Goal: Answer question/provide support: Answer question/provide support

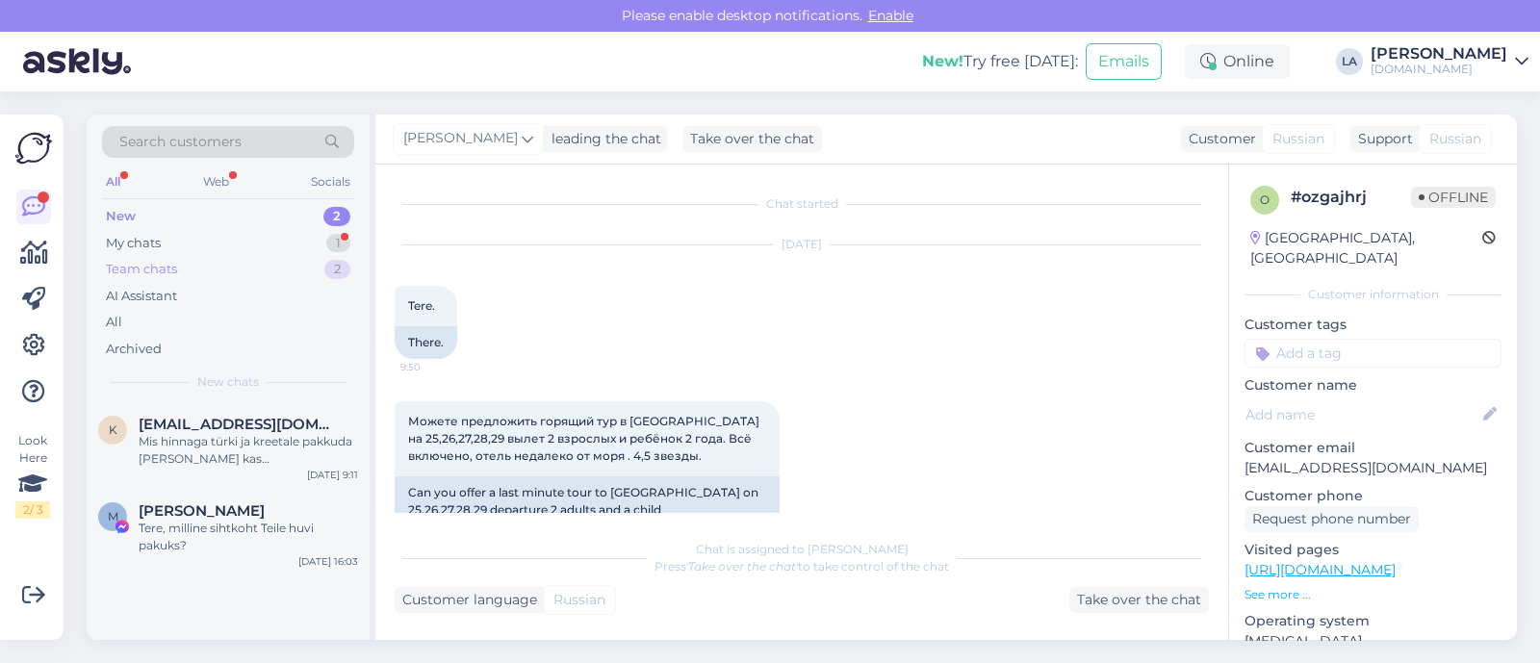
scroll to position [534, 0]
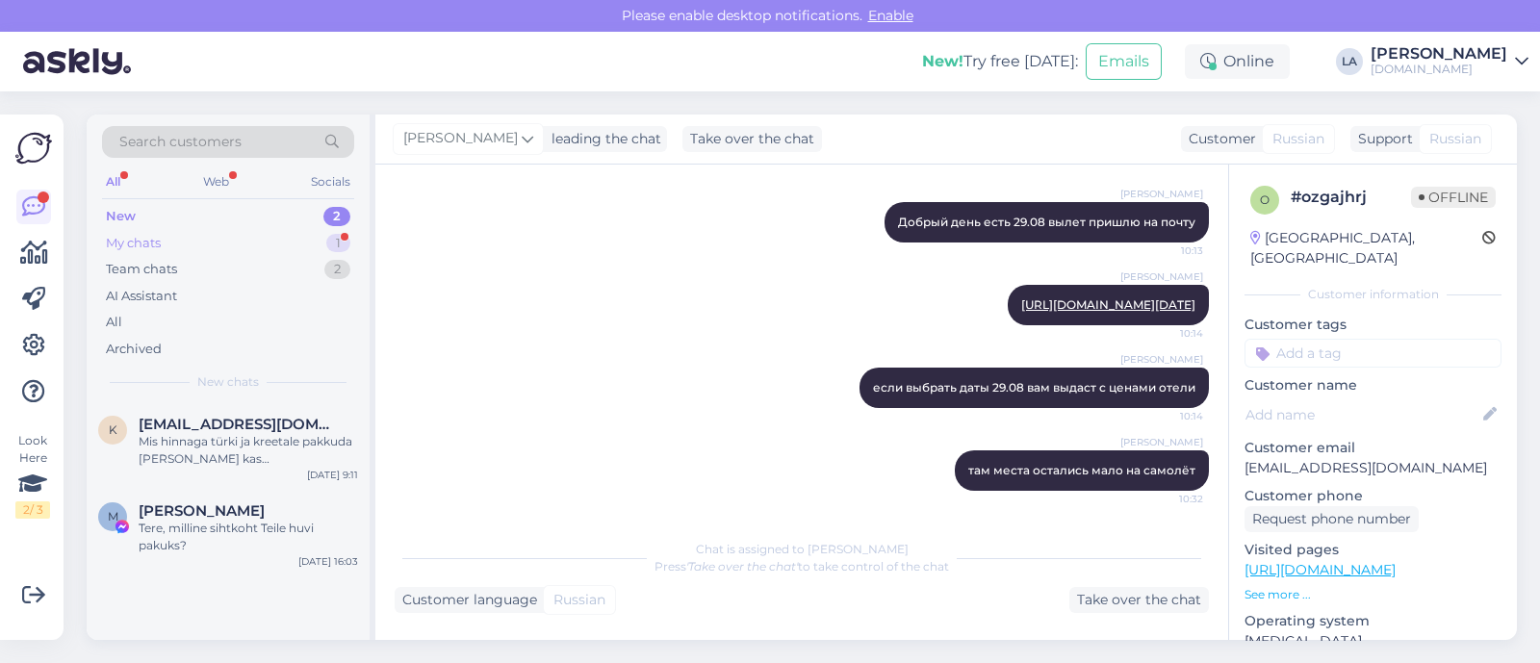
click at [318, 241] on div "My chats 1" at bounding box center [228, 243] width 252 height 27
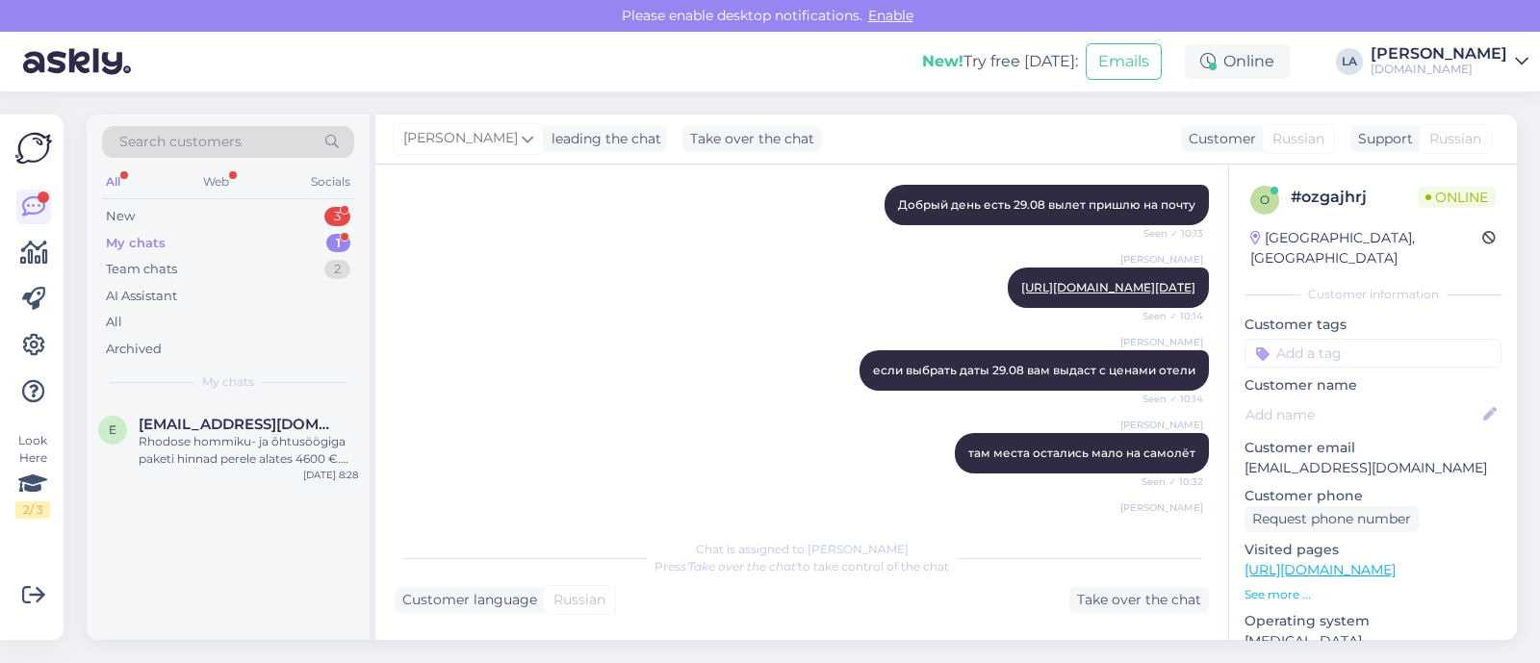
scroll to position [1478, 0]
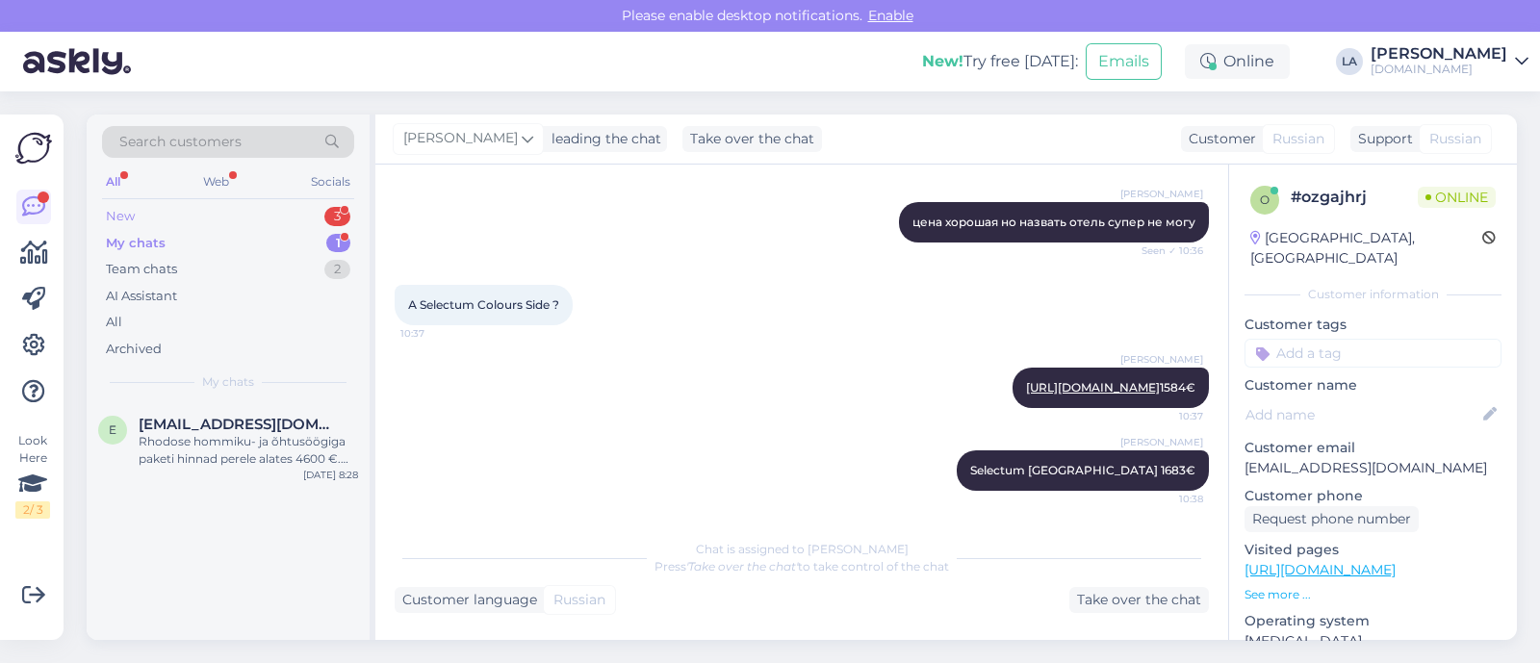
click at [286, 208] on div "New 3" at bounding box center [228, 216] width 252 height 27
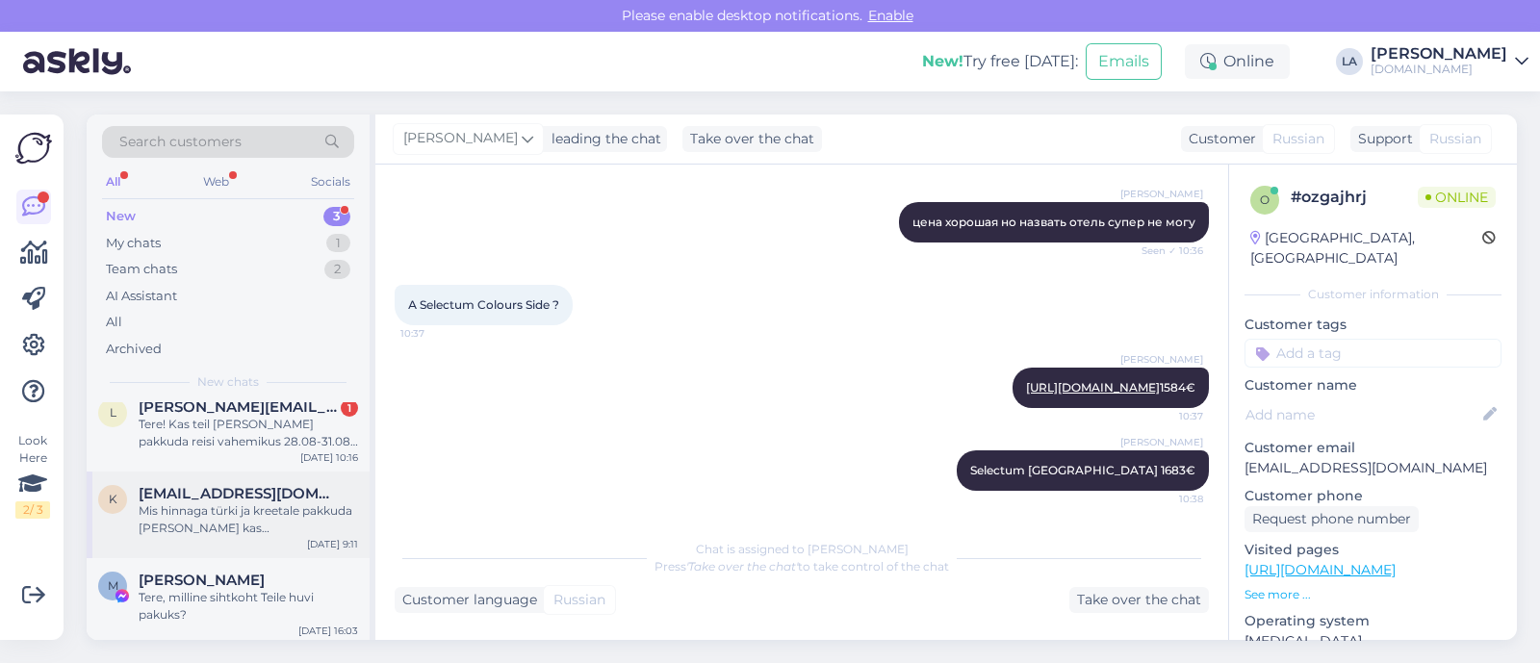
scroll to position [21, 0]
click at [263, 611] on div "Tere, milline sihtkoht Teile huvi pakuks?" at bounding box center [248, 602] width 219 height 35
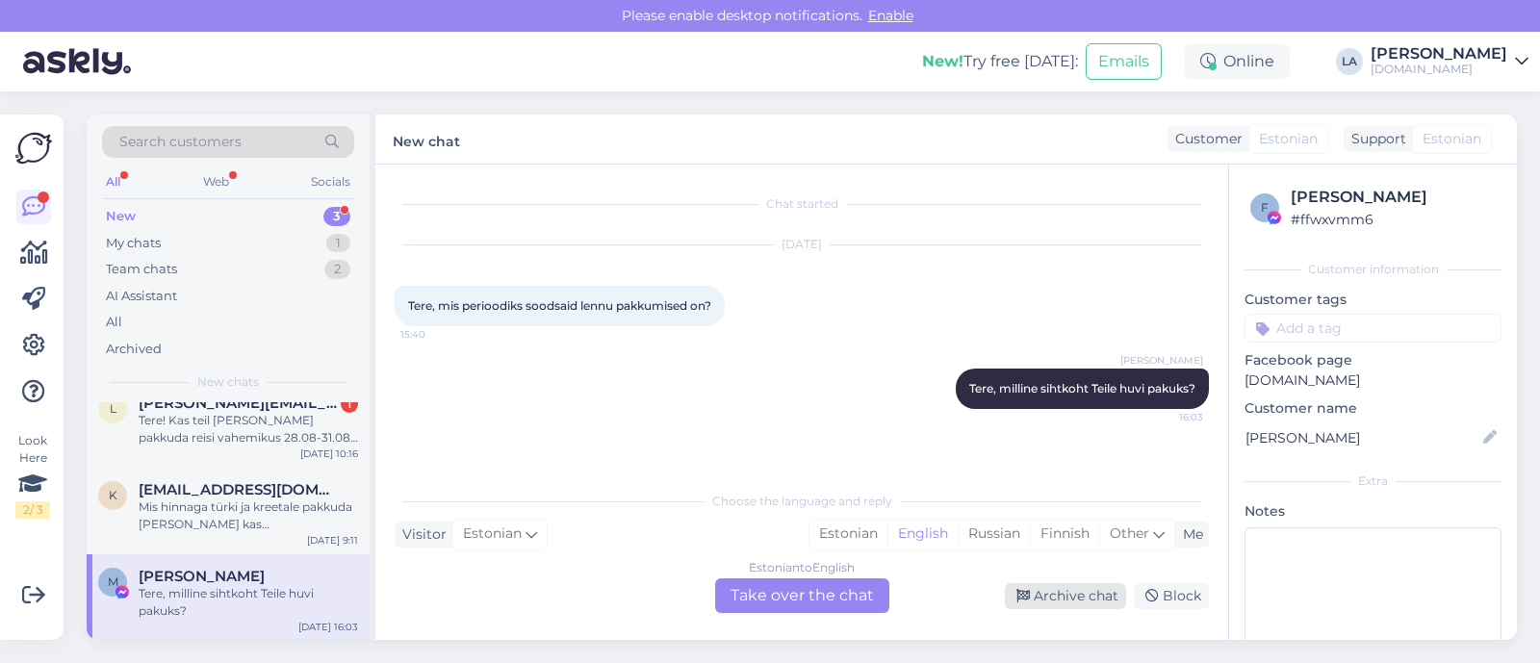
click at [1039, 594] on div "Archive chat" at bounding box center [1065, 596] width 121 height 26
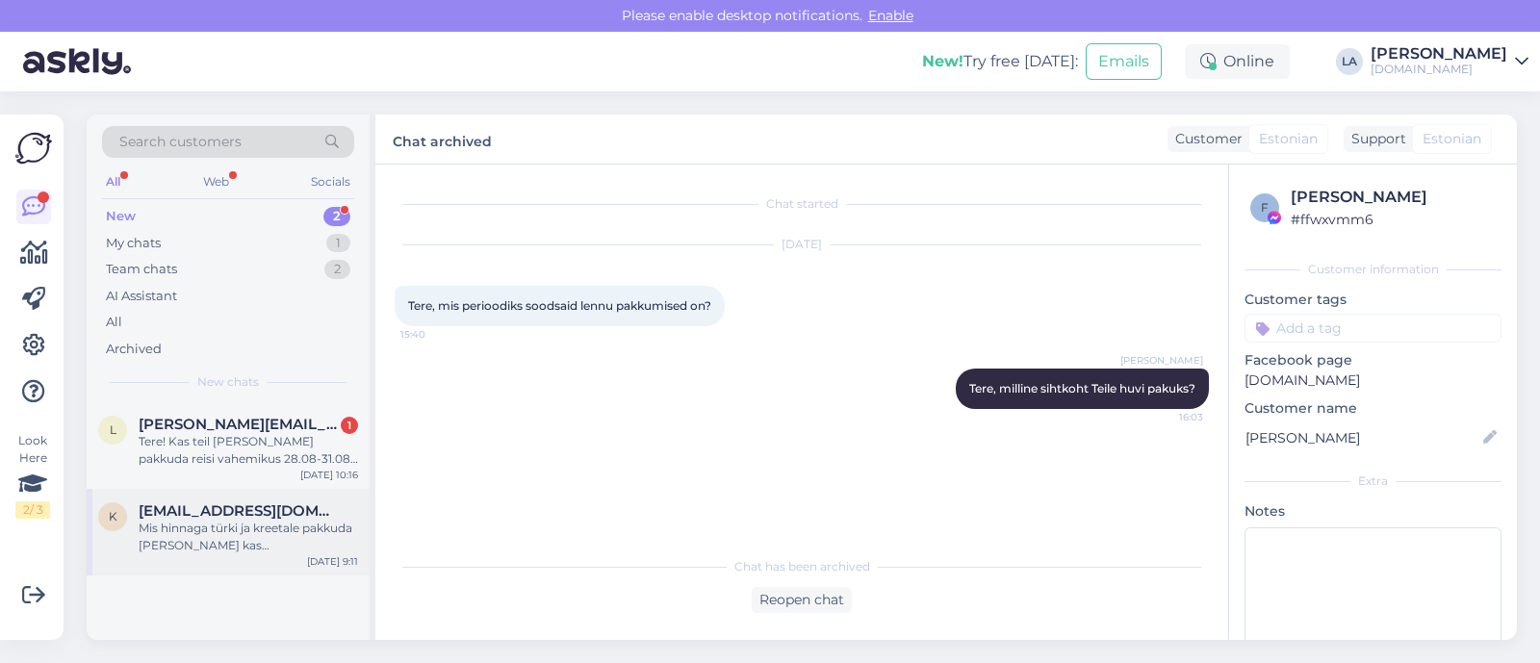
click at [265, 537] on div "Mis hinnaga türki ja kreetale pakkuda [PERSON_NAME] kas [PERSON_NAME] oleks tag…" at bounding box center [248, 537] width 219 height 35
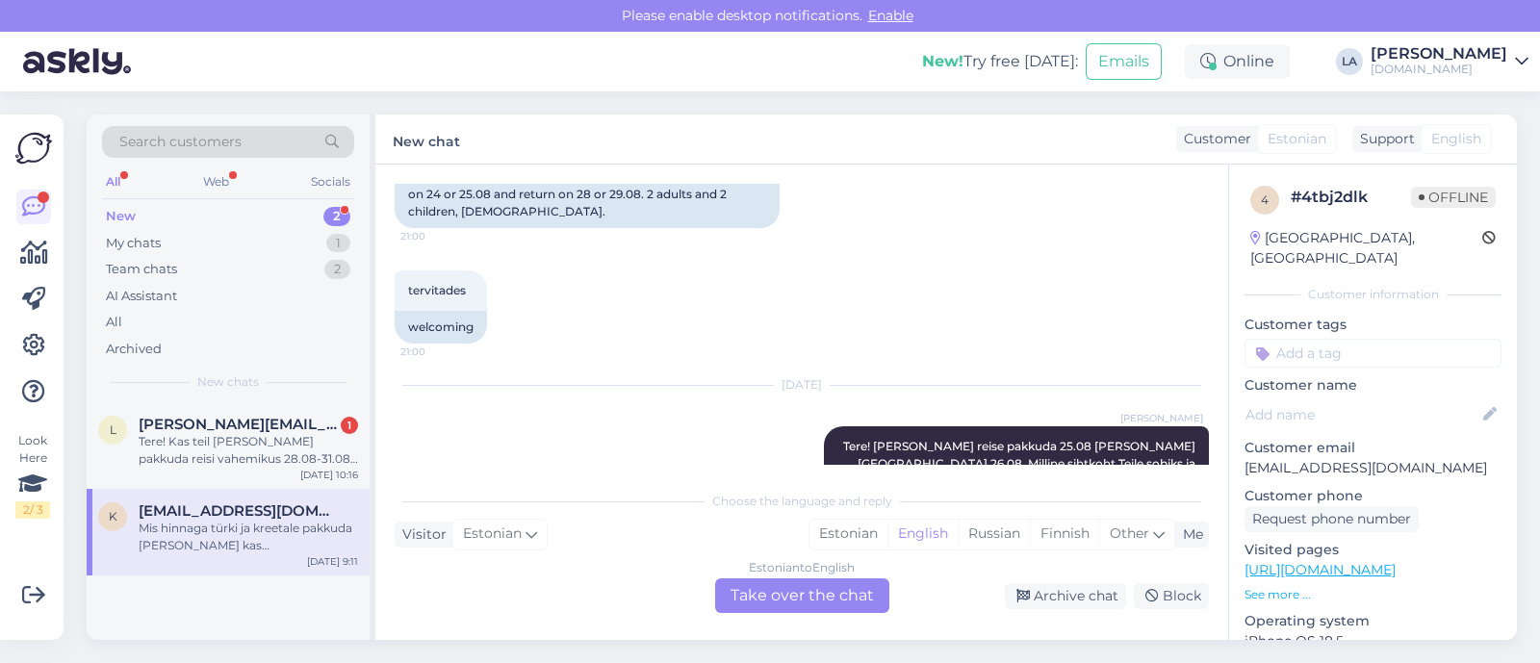
scroll to position [195, 0]
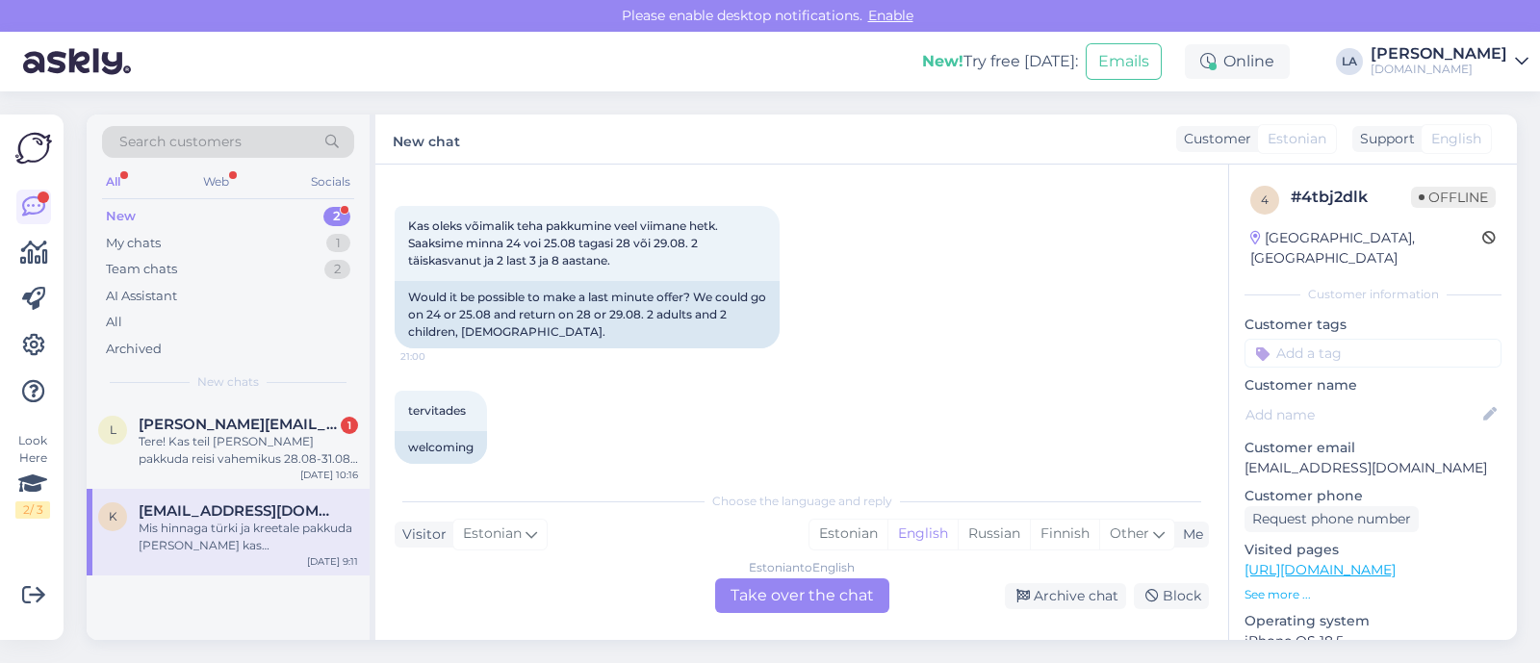
click at [824, 604] on div "Estonian to English Take over the chat" at bounding box center [802, 595] width 174 height 35
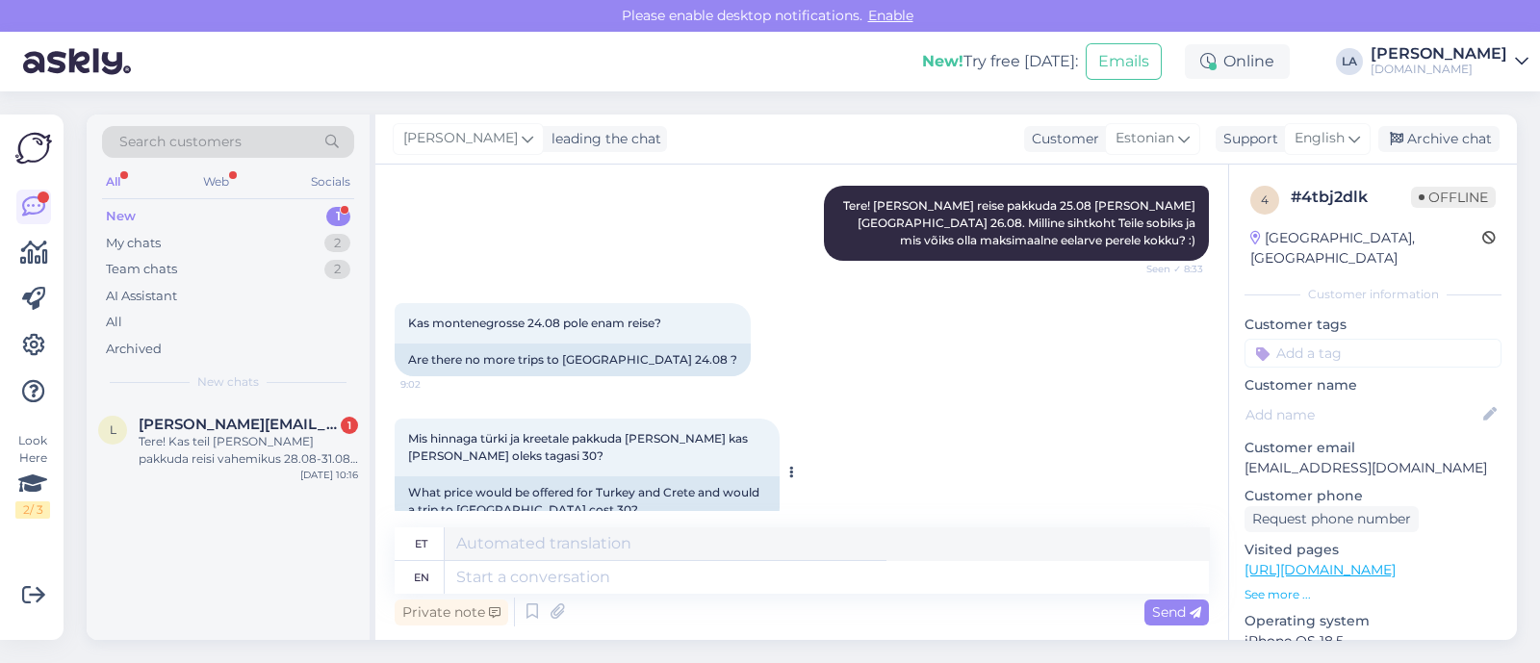
scroll to position [593, 0]
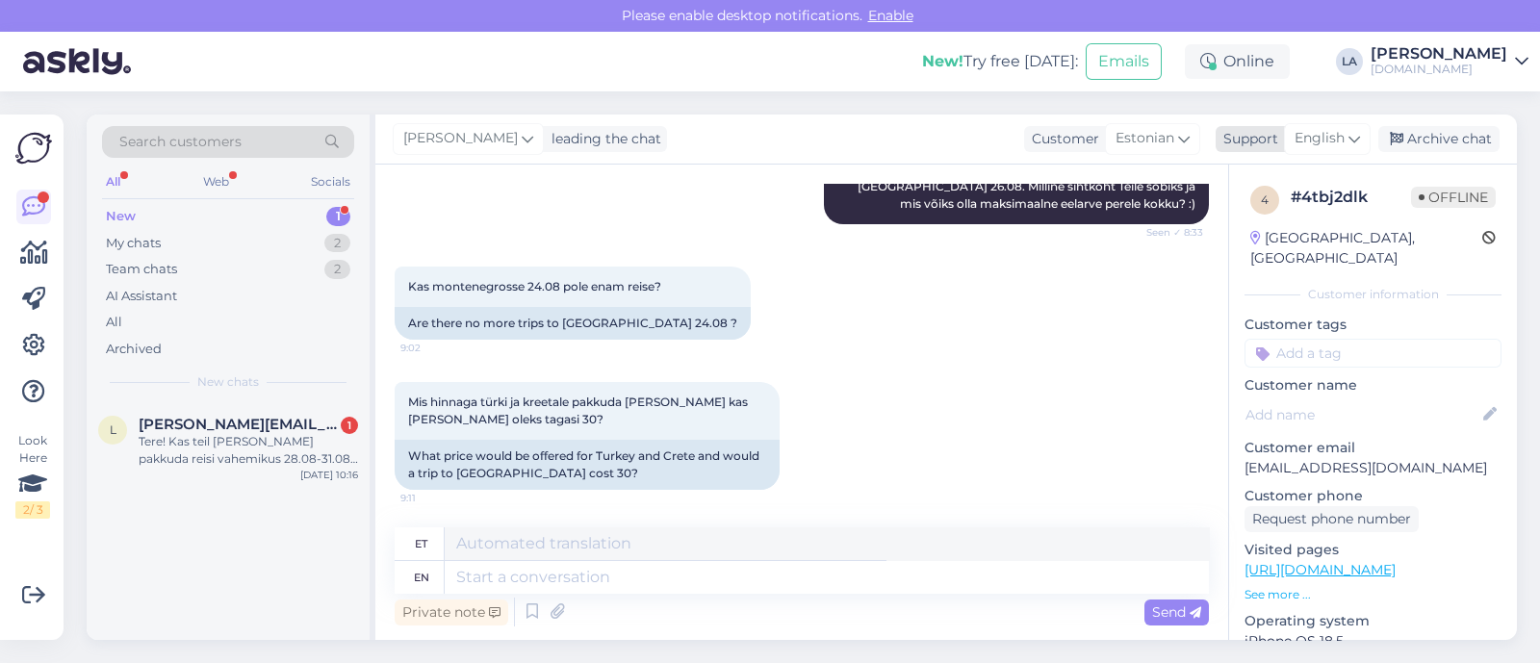
click at [1290, 143] on div "English" at bounding box center [1327, 138] width 87 height 31
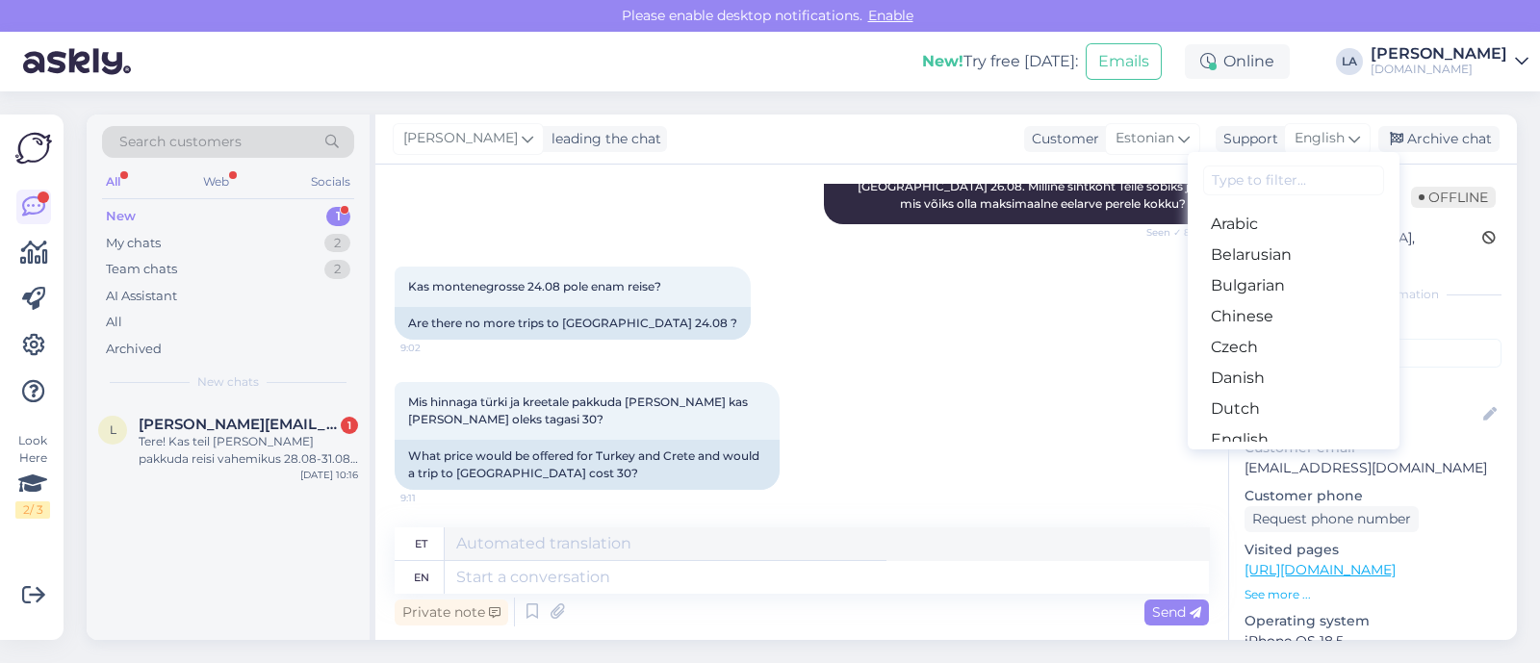
drag, startPoint x: 1260, startPoint y: 343, endPoint x: 1248, endPoint y: 353, distance: 16.4
click at [1260, 455] on link "Estonian" at bounding box center [1293, 470] width 212 height 31
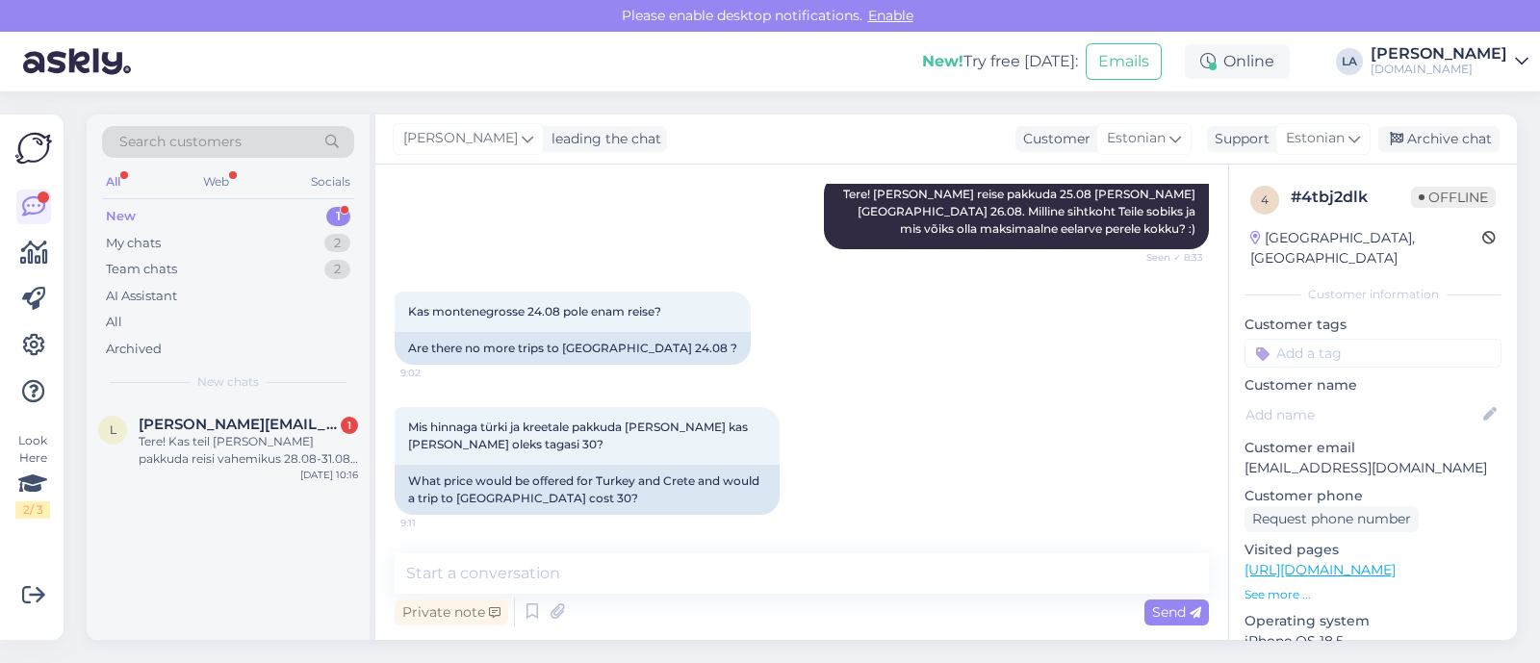
scroll to position [568, 0]
drag, startPoint x: 773, startPoint y: 555, endPoint x: 799, endPoint y: 555, distance: 26.0
click at [773, 555] on textarea at bounding box center [802, 573] width 814 height 40
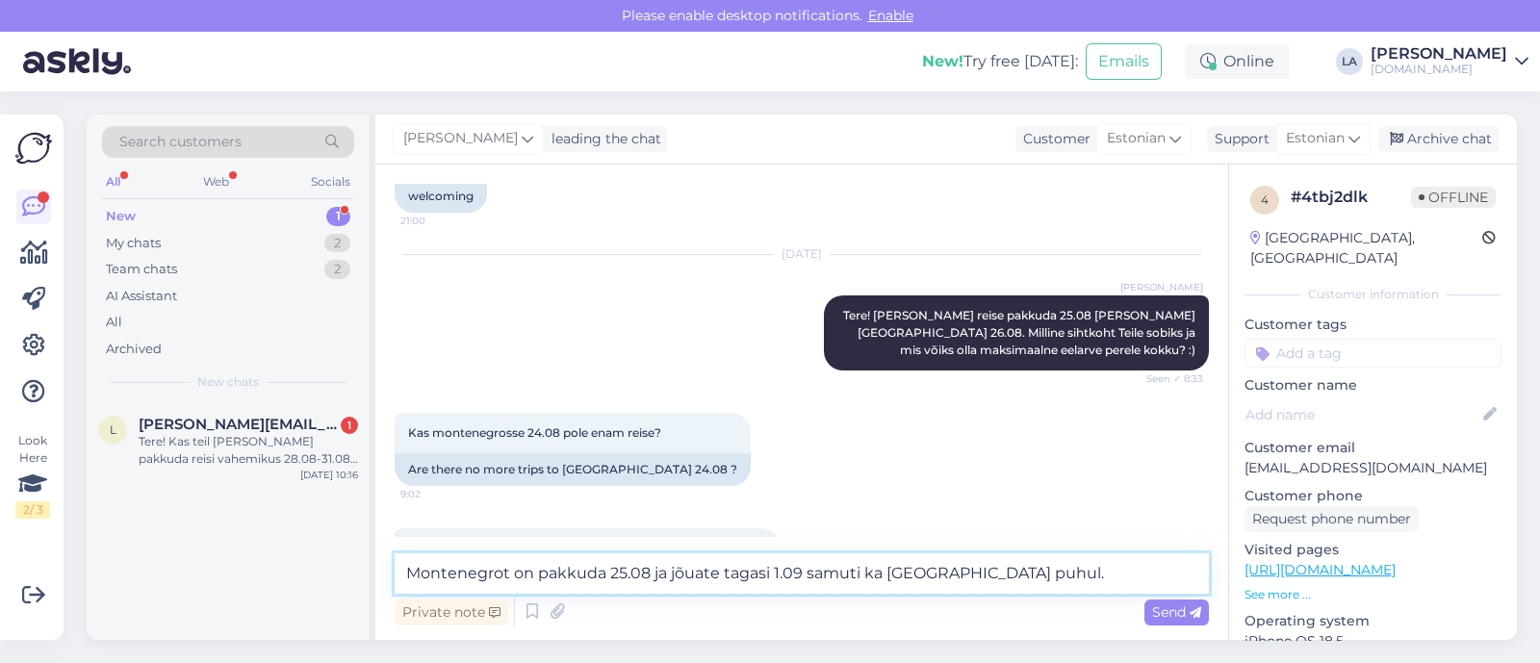
scroll to position [567, 0]
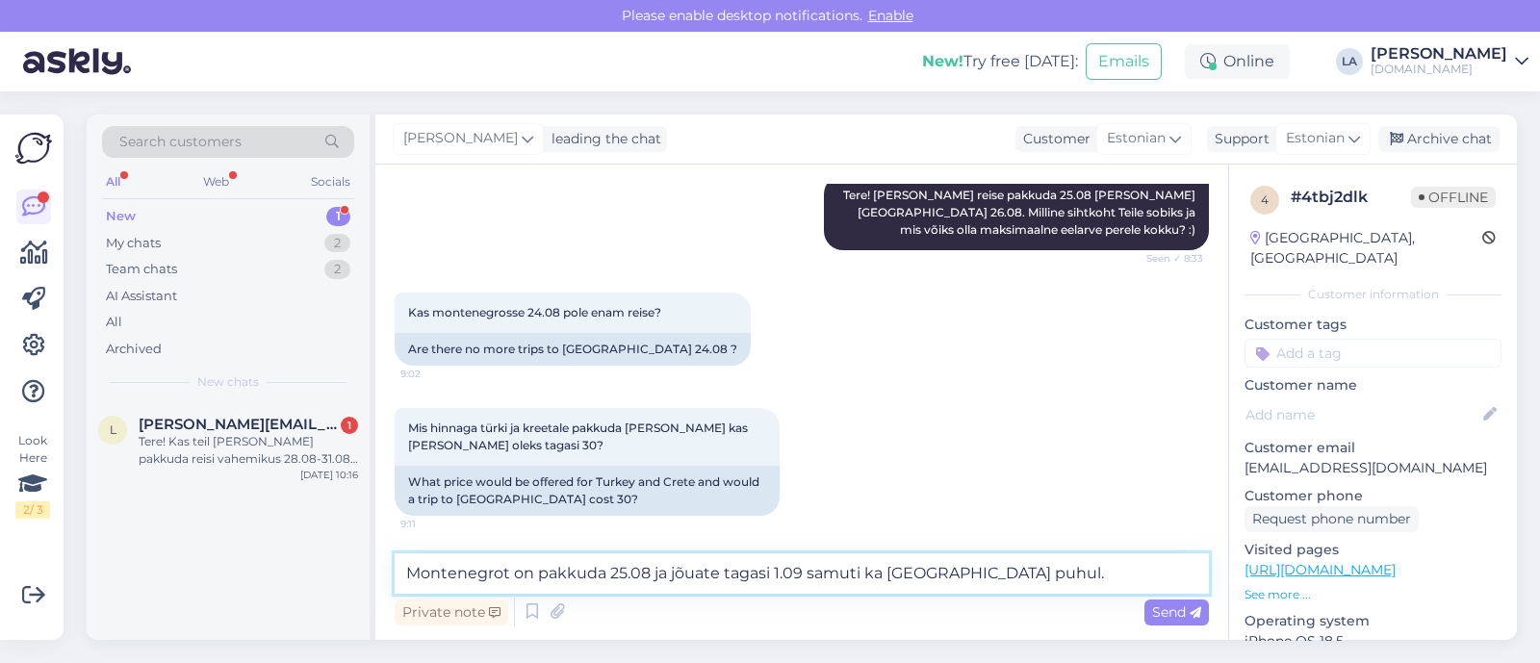
drag, startPoint x: 886, startPoint y: 574, endPoint x: 934, endPoint y: 580, distance: 48.5
click at [934, 580] on textarea "Montenegrot on pakkuda 25.08 ja jõuate tagasi 1.09 samuti ka [GEOGRAPHIC_DATA] …" at bounding box center [802, 573] width 814 height 40
click at [1006, 570] on textarea "Montenegrot on pakkuda 25.08 ja jõuate tagasi 1.09 samuti [PERSON_NAME] puhul." at bounding box center [802, 573] width 814 height 40
type textarea "Montenegrot on pakkuda 25.08 ja jõuate tagasi 1.09 samuti [PERSON_NAME] puhul. …"
click at [1184, 623] on div "Send" at bounding box center [1176, 612] width 64 height 26
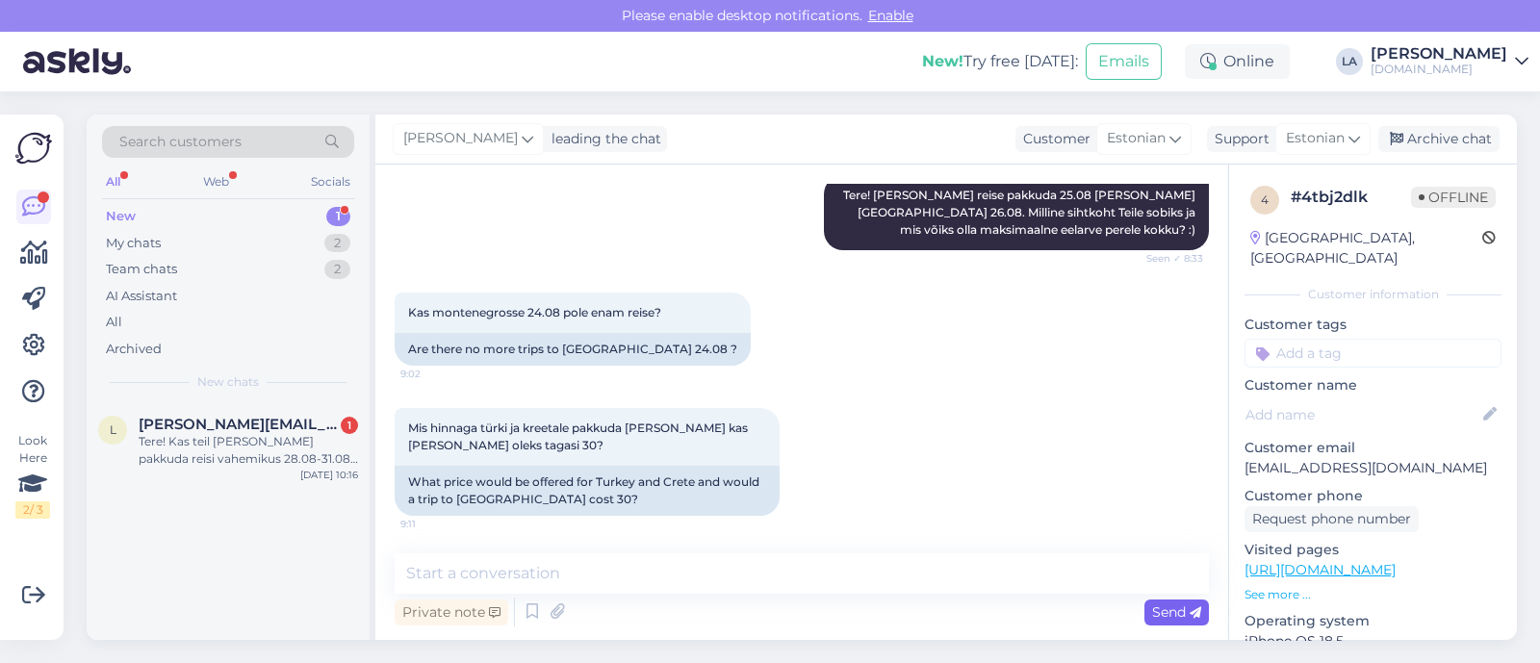
scroll to position [668, 0]
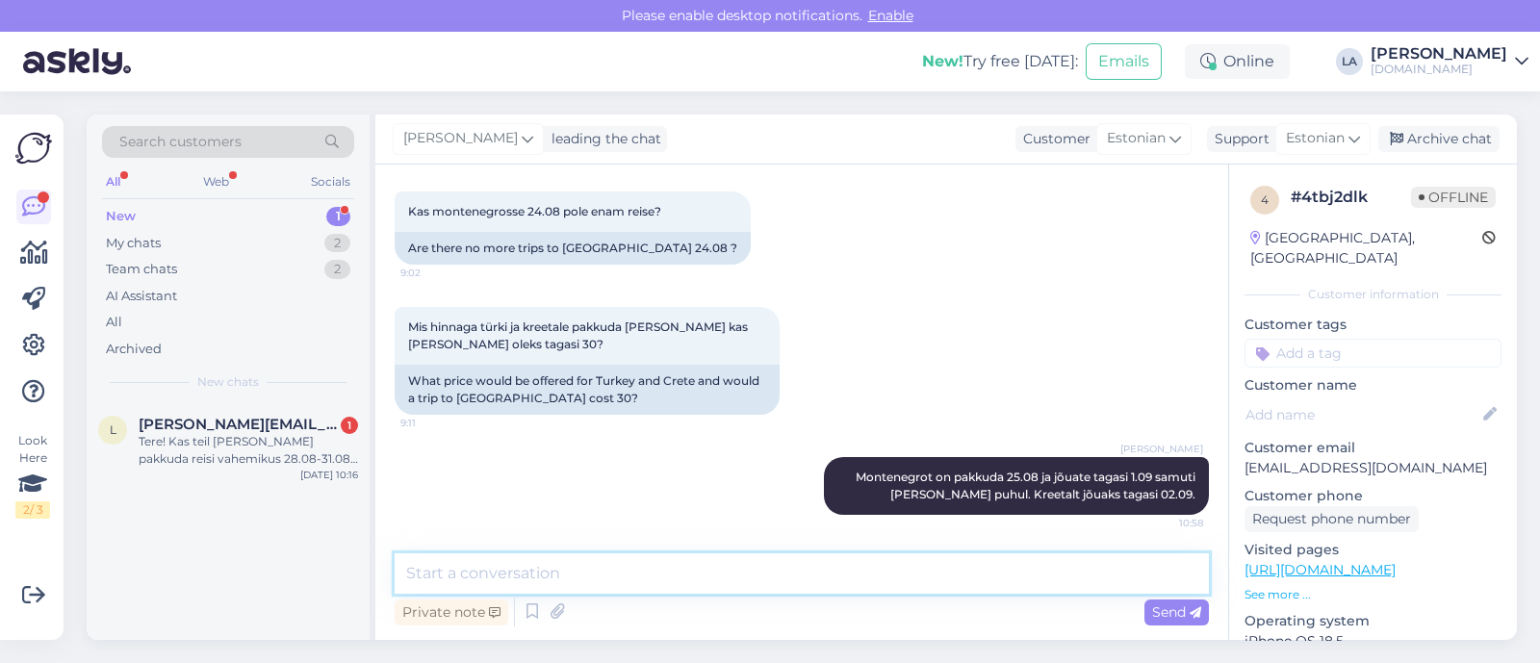
click at [1137, 571] on textarea at bounding box center [802, 573] width 814 height 40
type textarea "Lühemad rei"
click at [275, 448] on div "Tere! Kas teil [PERSON_NAME] pakkuda reisi vahemikus 28.08-31.08 selliselt, et …" at bounding box center [248, 450] width 219 height 35
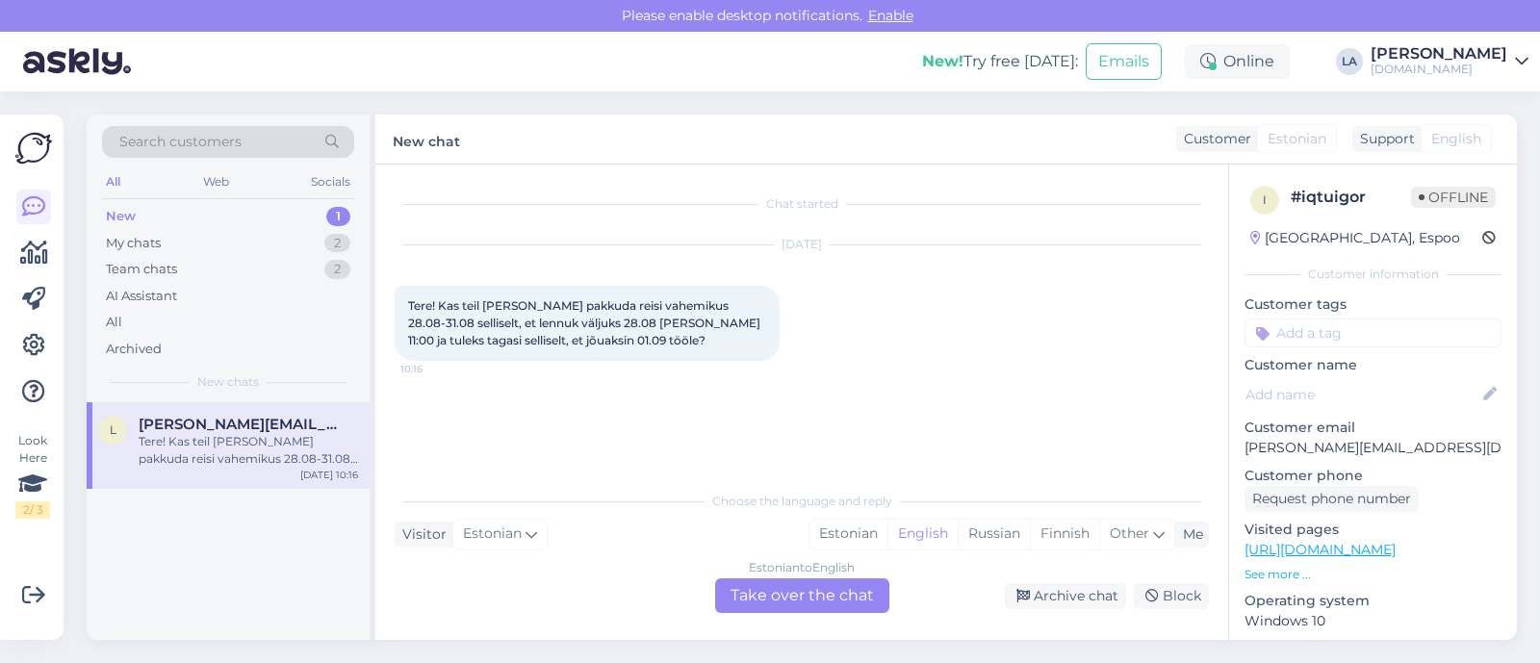
click at [869, 590] on div "Estonian to English Take over the chat" at bounding box center [802, 595] width 174 height 35
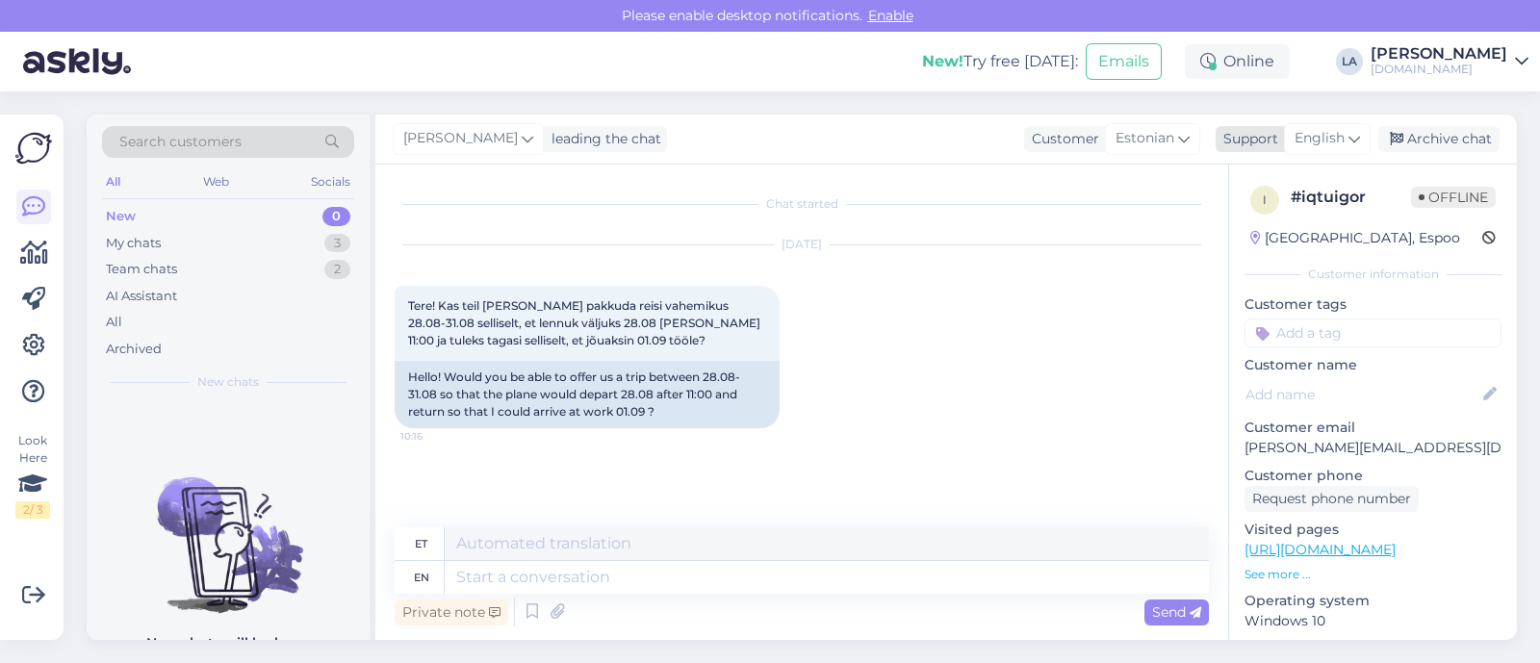
click at [1312, 140] on span "English" at bounding box center [1319, 138] width 50 height 21
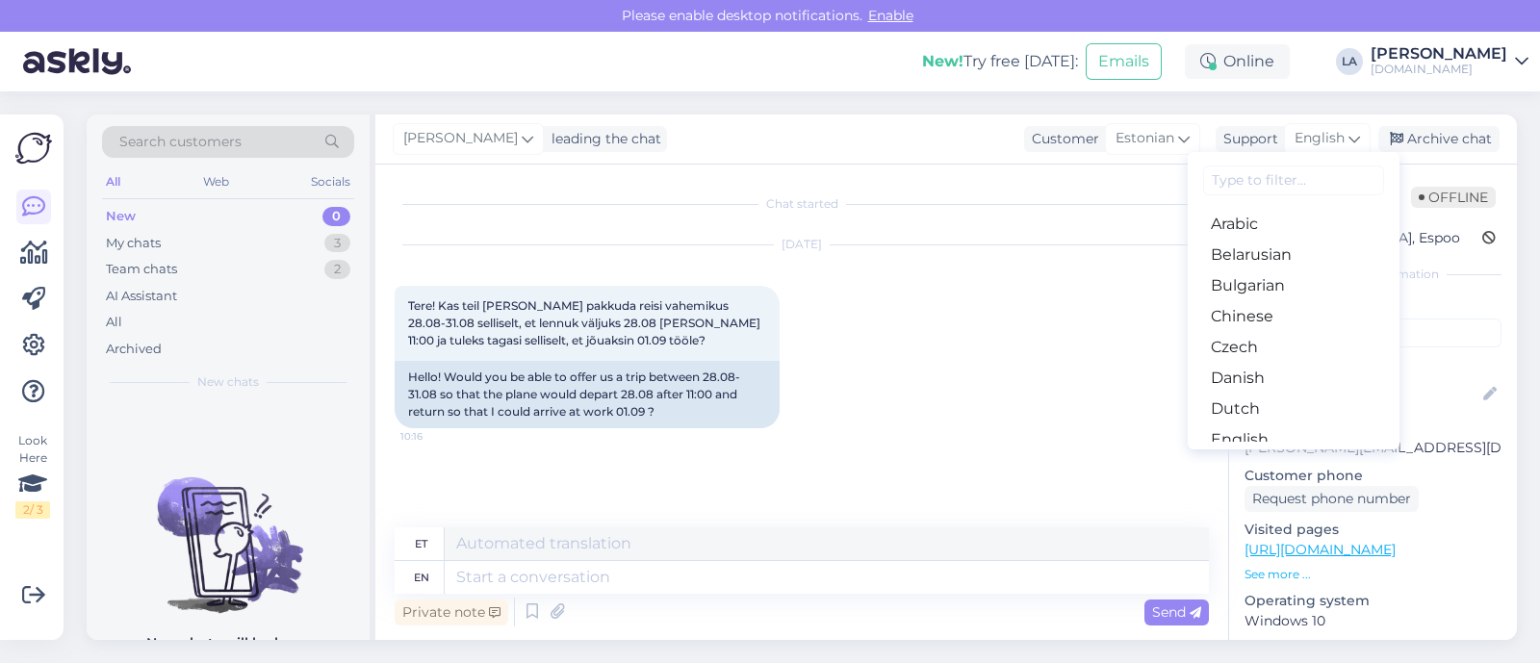
click at [1281, 455] on link "Estonian" at bounding box center [1293, 470] width 212 height 31
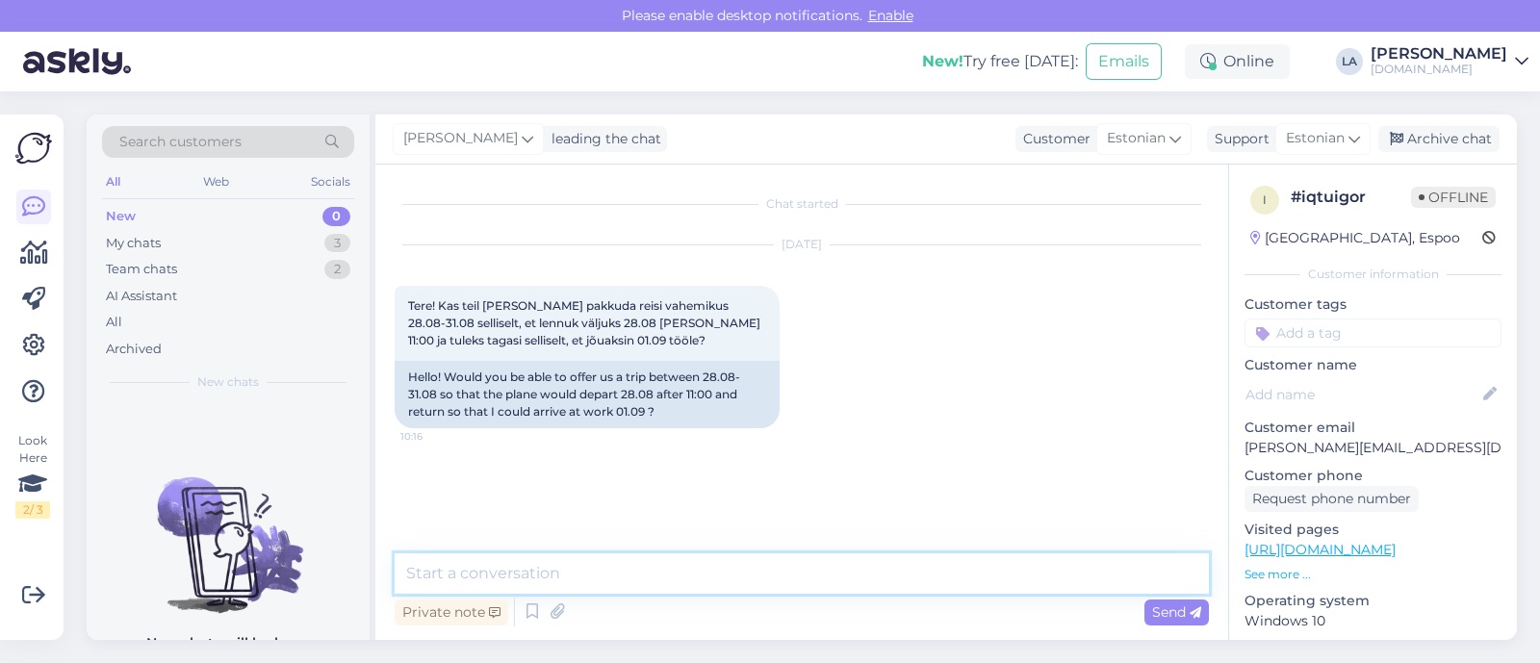
click at [773, 584] on textarea at bounding box center [802, 573] width 814 height 40
type textarea "t"
type textarea "Tere! Paraku ei ole sellel ajal pakkuda selliseidlühireise. :)"
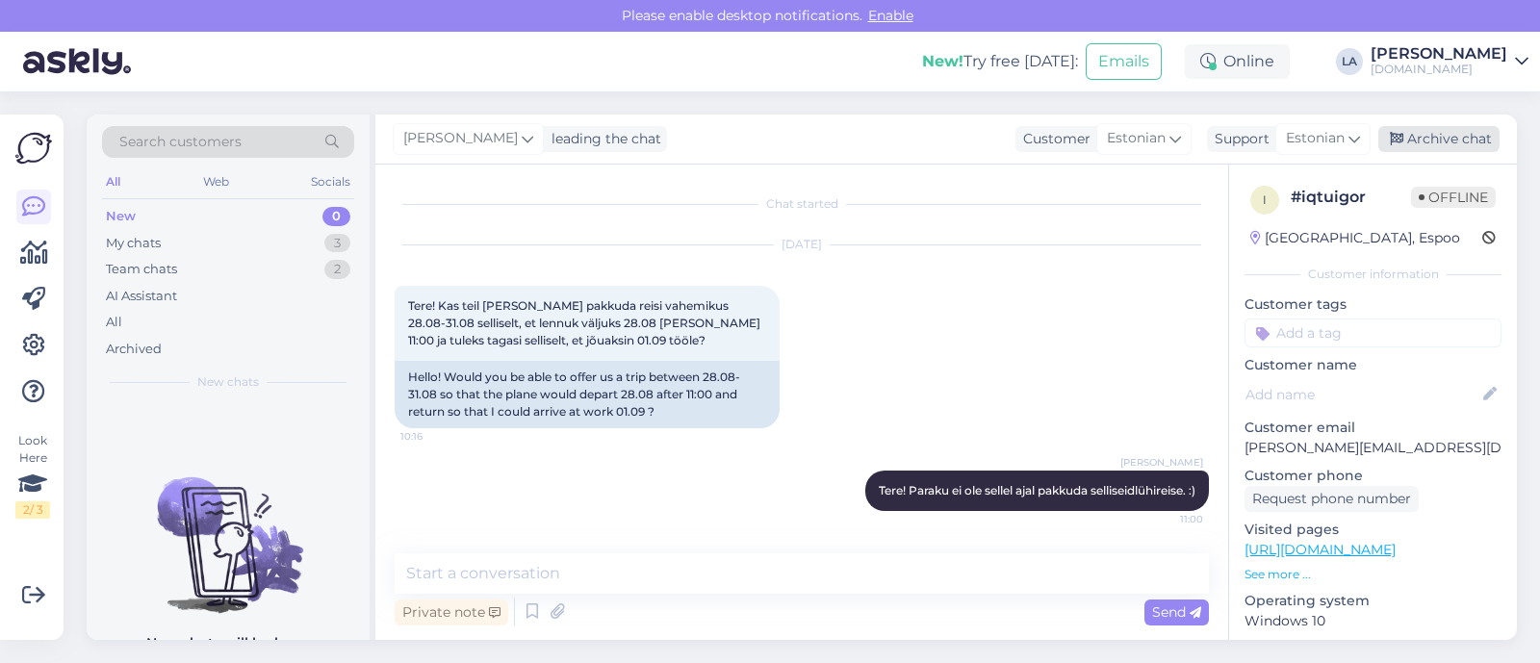
click at [1476, 141] on div "Archive chat" at bounding box center [1438, 139] width 121 height 26
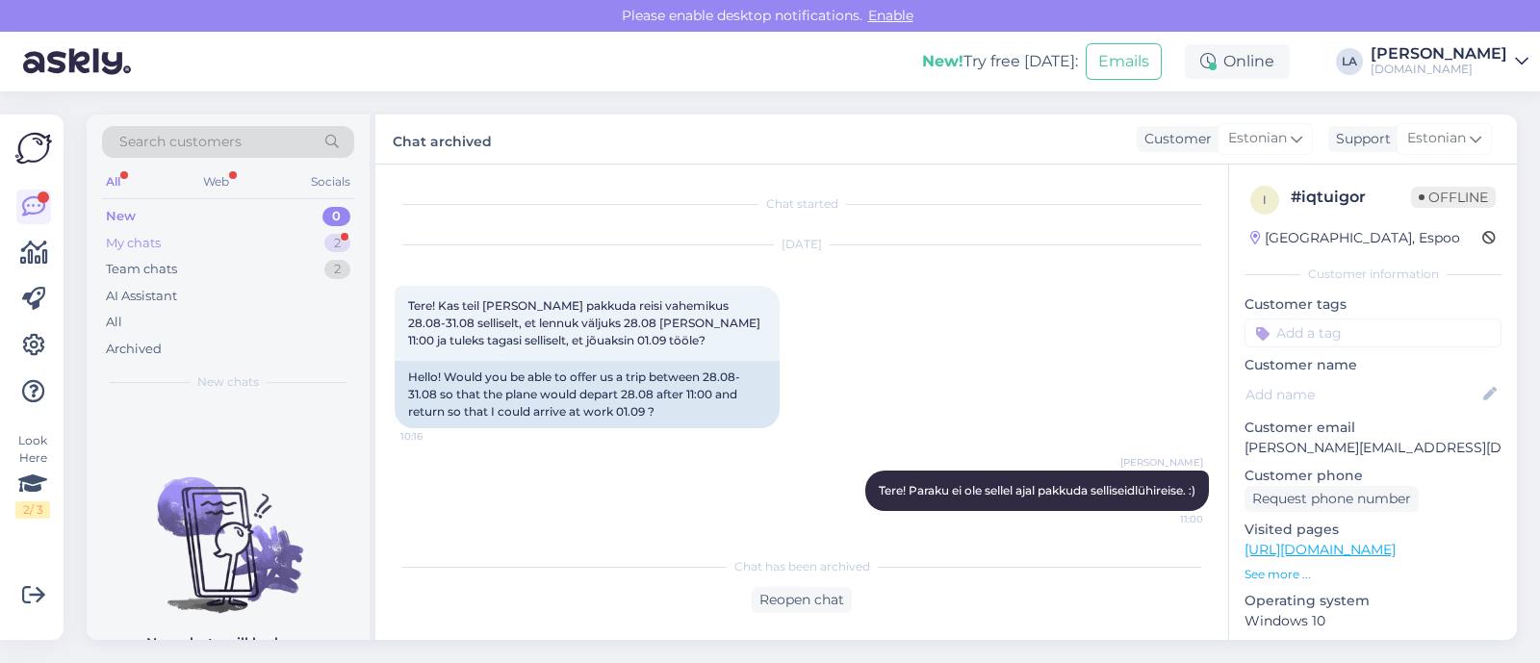
click at [303, 244] on div "My chats 2" at bounding box center [228, 243] width 252 height 27
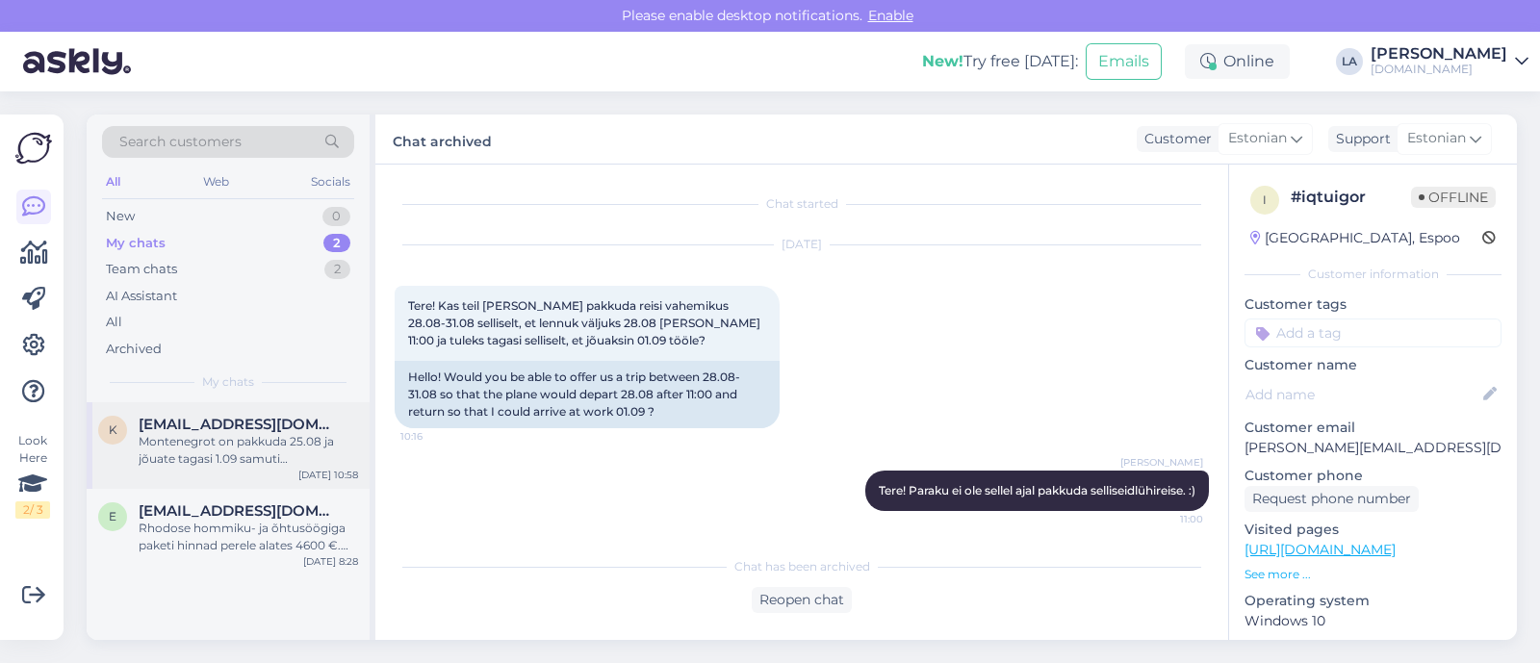
click at [229, 477] on div "k [EMAIL_ADDRESS][DOMAIN_NAME] Montenegrot on pakkuda 25.08 ja jõuate tagasi 1.…" at bounding box center [228, 445] width 283 height 87
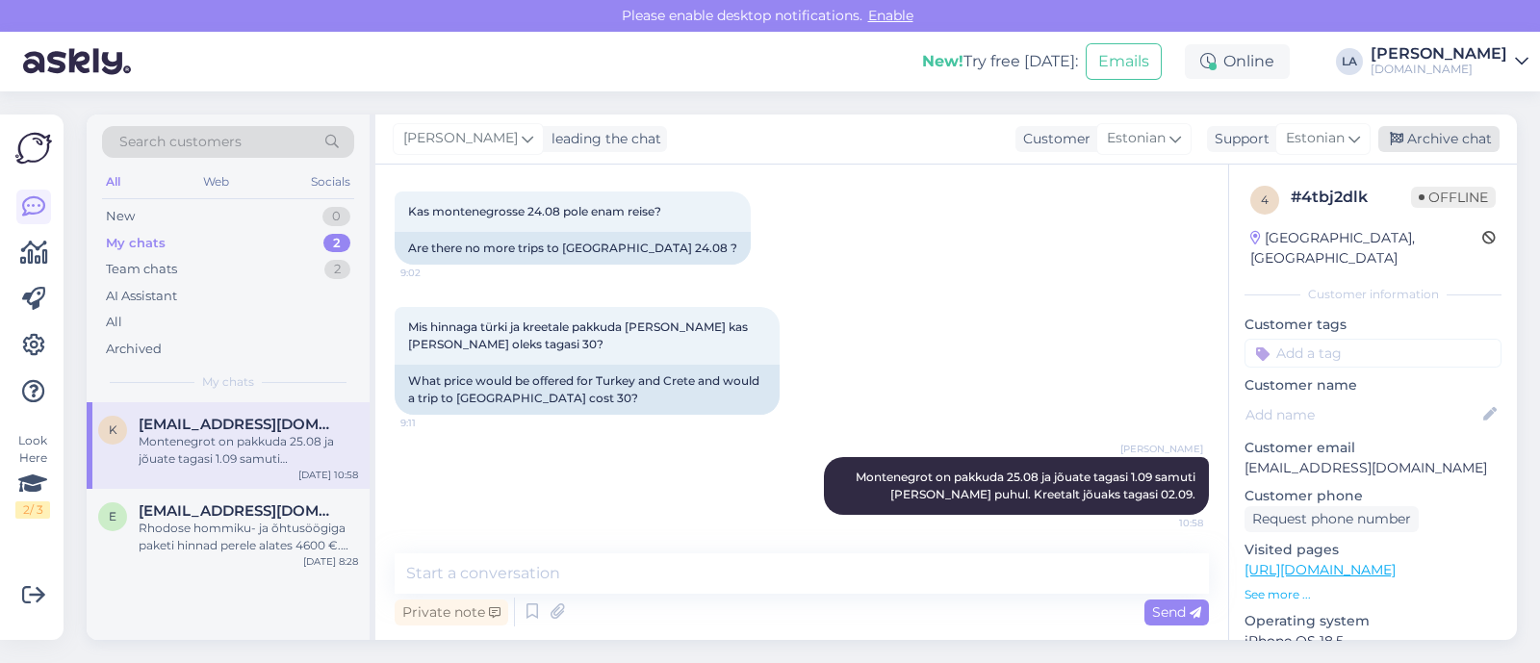
click at [1475, 144] on div "Archive chat" at bounding box center [1438, 139] width 121 height 26
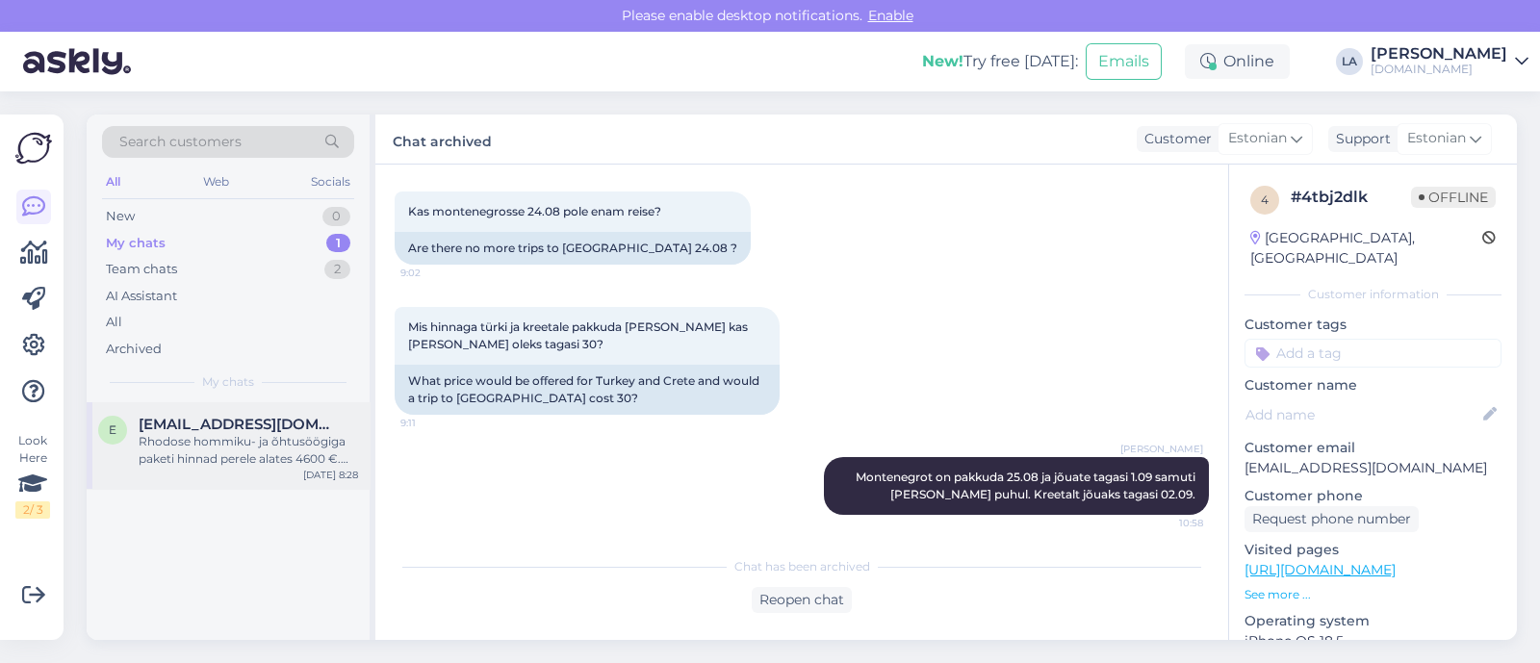
click at [320, 461] on div "Rhodose hommiku- ja õhtusöögiga paketi hinnad perele alates 4600 €. Saadan Teil…" at bounding box center [248, 450] width 219 height 35
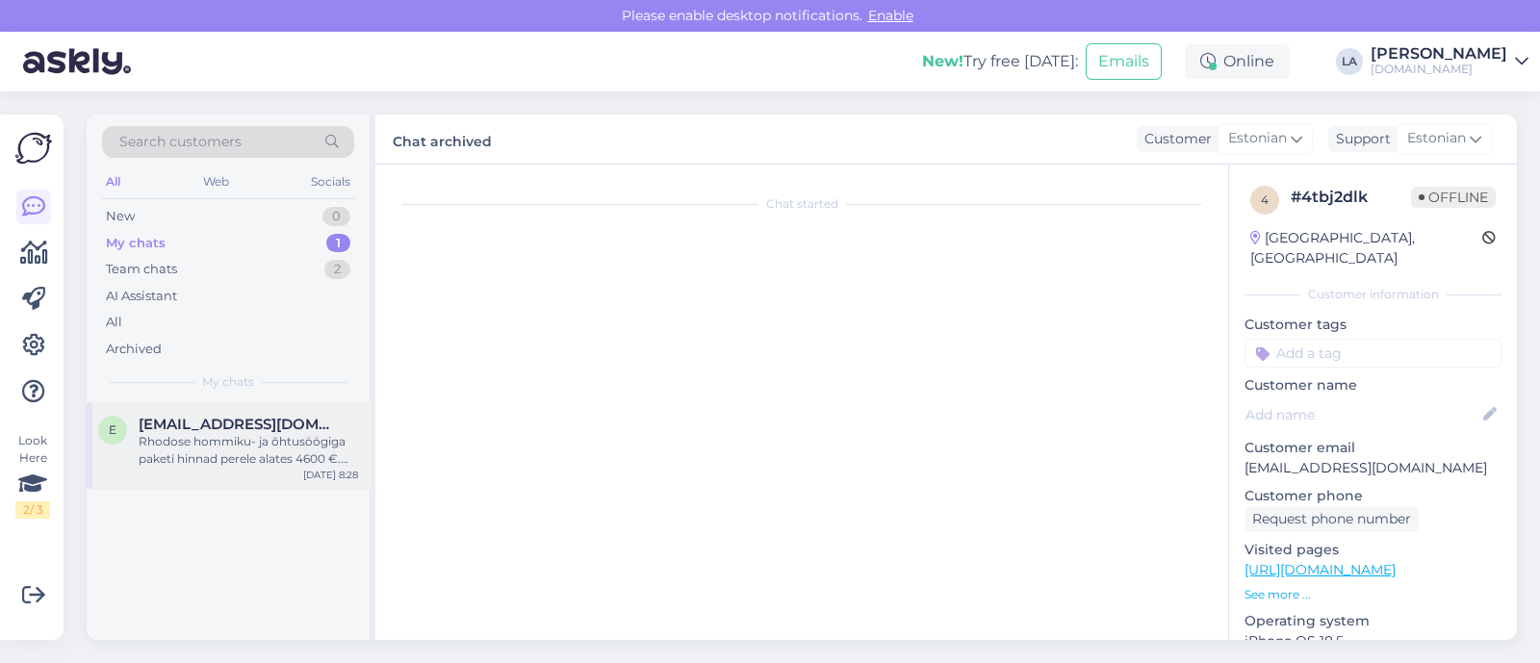
scroll to position [373, 0]
